Goal: Transaction & Acquisition: Purchase product/service

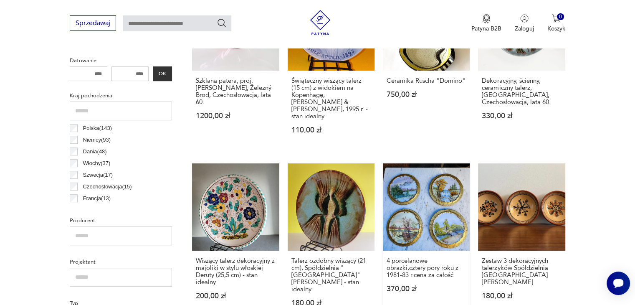
click at [443, 228] on link "4 porcelanowe obrazki,cztery pory roku z 1981-83 r.cena za całość 370,00 zł" at bounding box center [426, 242] width 87 height 159
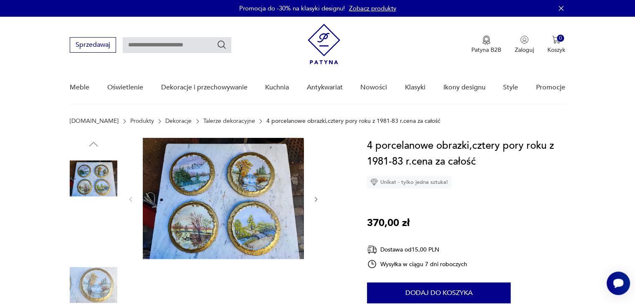
click at [238, 212] on img at bounding box center [223, 198] width 161 height 121
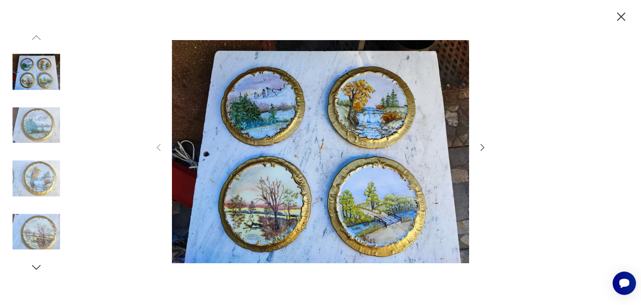
click at [627, 16] on icon "button" at bounding box center [621, 17] width 15 height 15
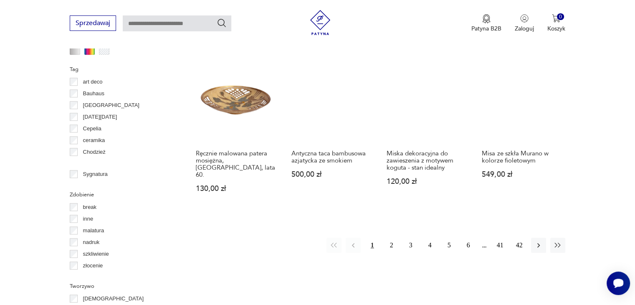
scroll to position [699, 0]
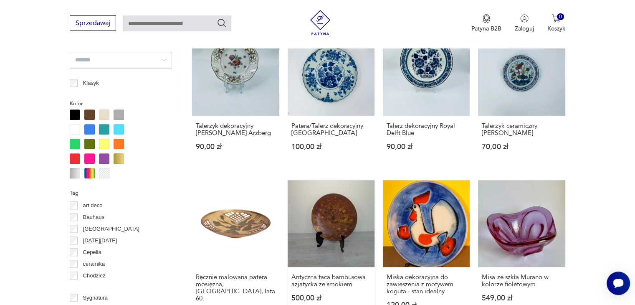
click at [347, 185] on link "Antyczna taca bambusowa azjatycka ze smokiem 500,00 zł" at bounding box center [331, 256] width 87 height 152
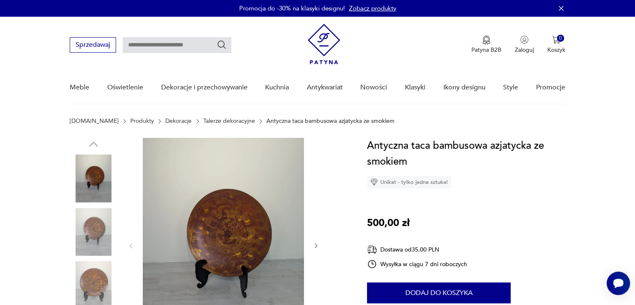
click at [256, 245] on img at bounding box center [223, 245] width 161 height 214
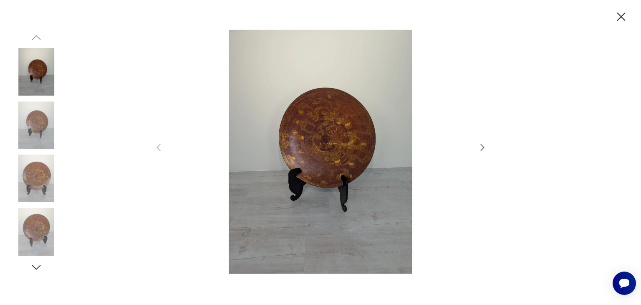
click at [484, 150] on icon "button" at bounding box center [483, 147] width 10 height 10
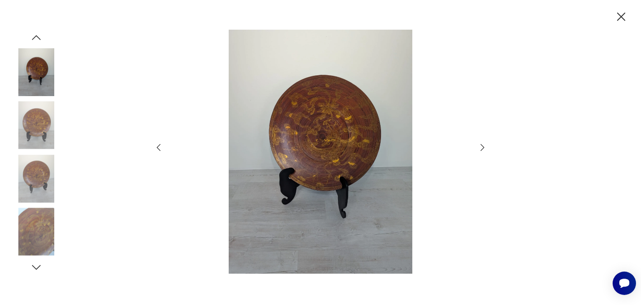
click at [621, 19] on icon "button" at bounding box center [621, 17] width 15 height 15
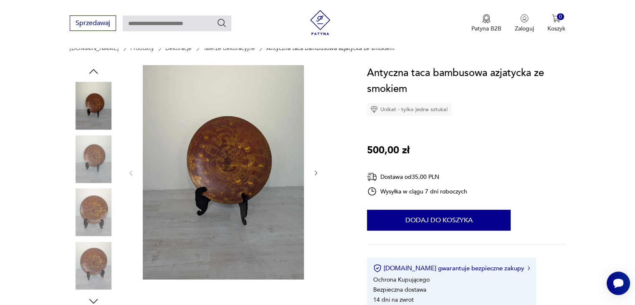
scroll to position [125, 0]
